Goal: Transaction & Acquisition: Purchase product/service

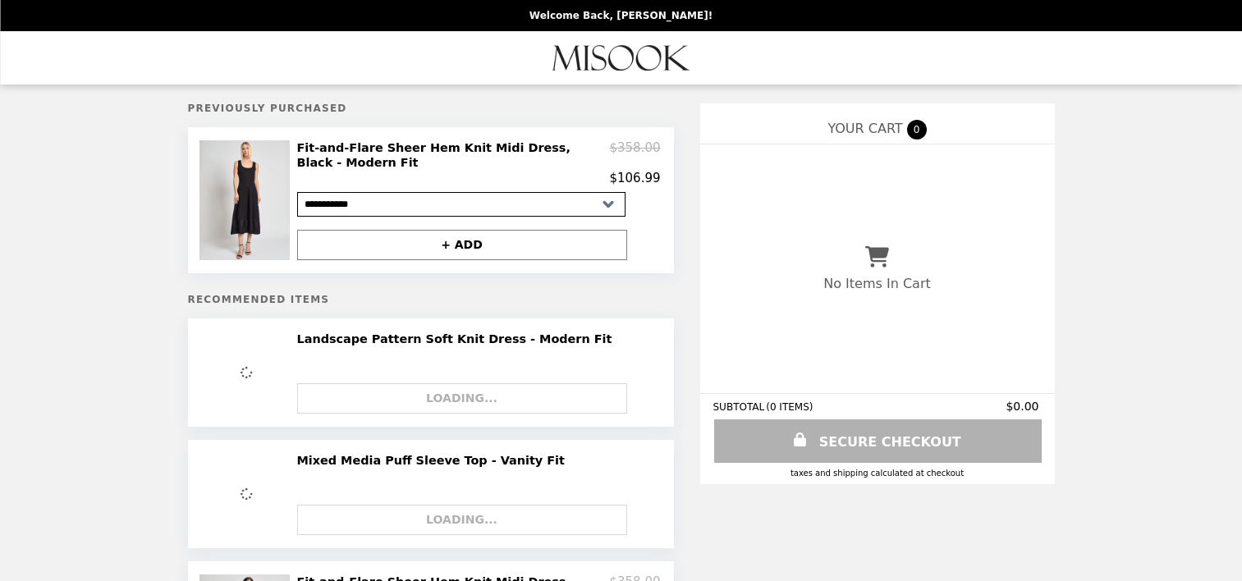
select select "**********"
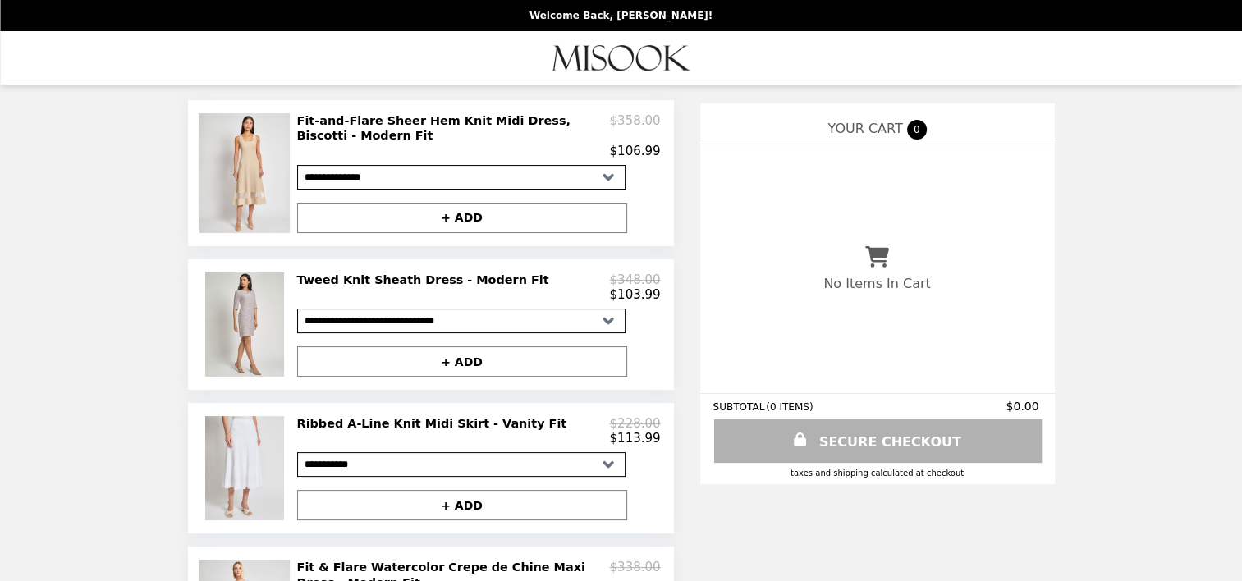
scroll to position [246, 0]
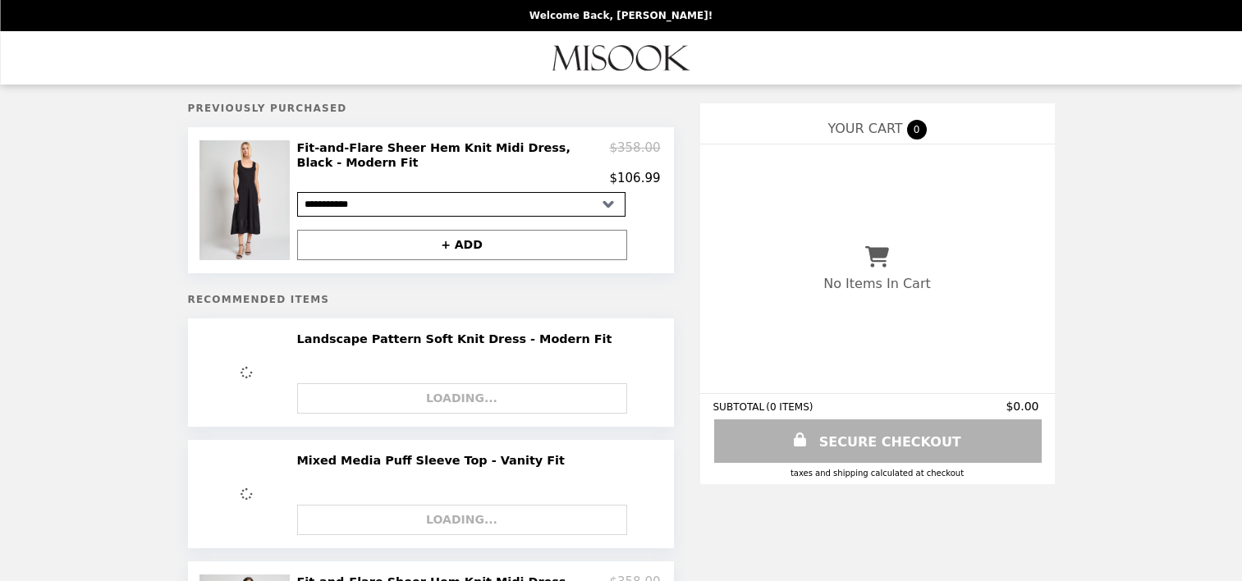
select select "**********"
